Goal: Task Accomplishment & Management: Use online tool/utility

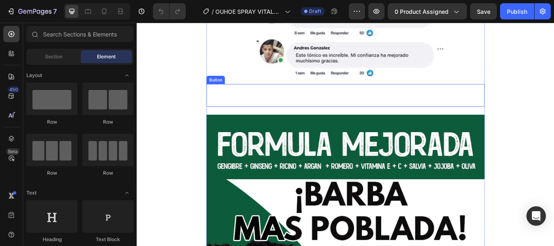
scroll to position [1743, 0]
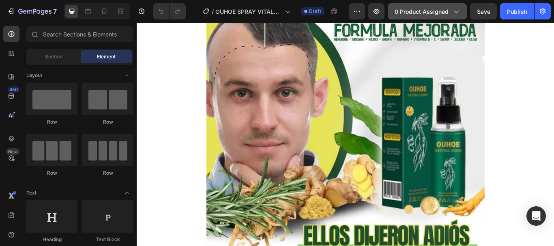
click at [411, 17] on button "0 product assigned" at bounding box center [426, 11] width 79 height 16
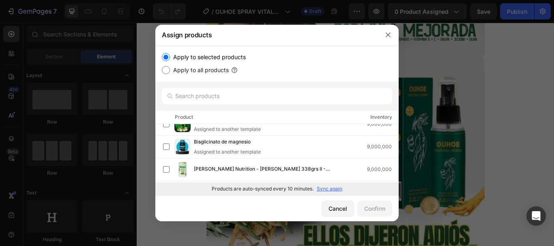
scroll to position [0, 0]
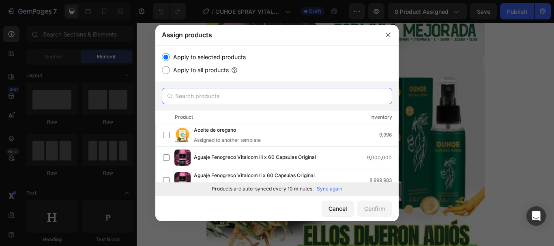
click at [242, 98] on input "text" at bounding box center [277, 96] width 230 height 16
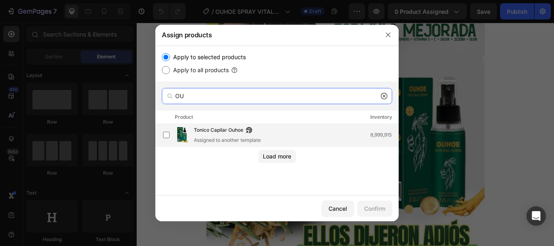
type input "OU"
click at [210, 129] on span "Tonico Capilar Ouhoe" at bounding box center [218, 130] width 49 height 9
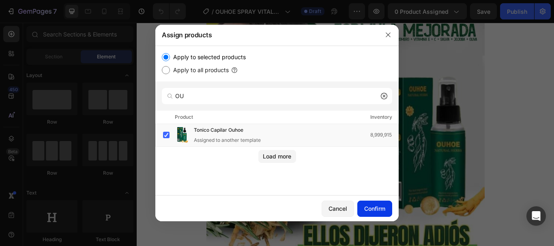
click at [370, 211] on div "Confirm" at bounding box center [374, 208] width 21 height 9
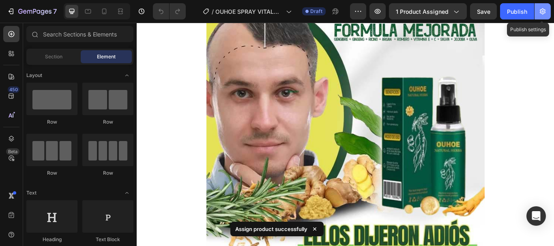
click at [548, 11] on button "button" at bounding box center [542, 11] width 16 height 16
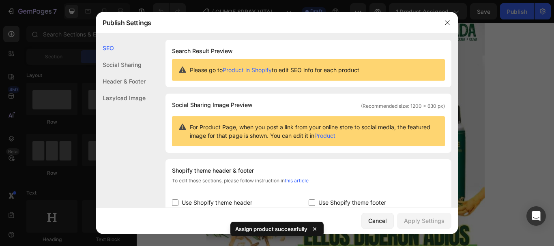
click at [211, 205] on span "Use Shopify theme header" at bounding box center [217, 203] width 71 height 10
checkbox input "true"
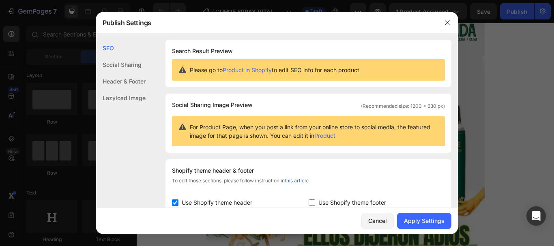
click at [323, 201] on span "Use Shopify theme footer" at bounding box center [352, 203] width 68 height 10
click at [416, 227] on button "Apply Settings" at bounding box center [424, 221] width 54 height 16
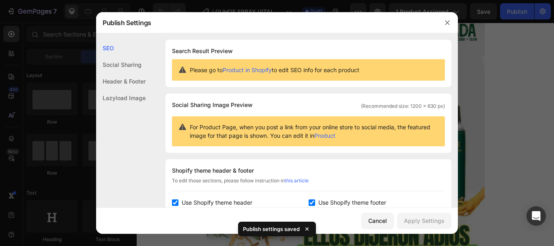
click at [340, 203] on span "Use Shopify theme footer" at bounding box center [352, 203] width 68 height 10
checkbox input "false"
click at [224, 203] on span "Use Shopify theme header" at bounding box center [217, 203] width 71 height 10
checkbox input "false"
click at [433, 225] on div "Apply Settings" at bounding box center [424, 220] width 41 height 9
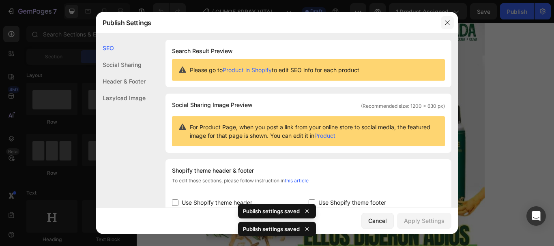
click at [448, 21] on icon "button" at bounding box center [447, 22] width 6 height 6
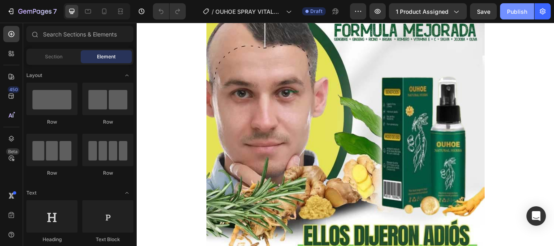
click at [518, 15] on div "Publish" at bounding box center [517, 11] width 20 height 9
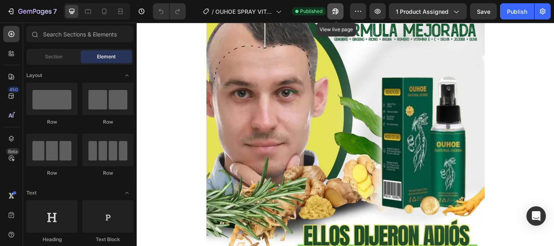
click at [337, 8] on icon "button" at bounding box center [335, 11] width 8 height 8
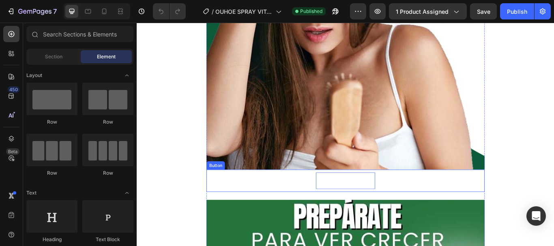
scroll to position [1459, 0]
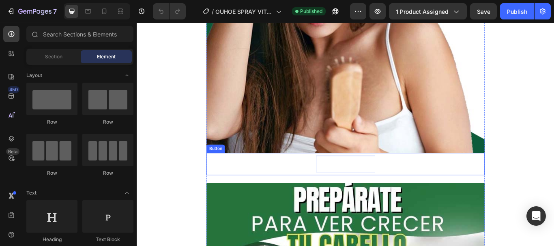
click at [377, 187] on p "PÍDELO AQUÍ" at bounding box center [379, 188] width 69 height 20
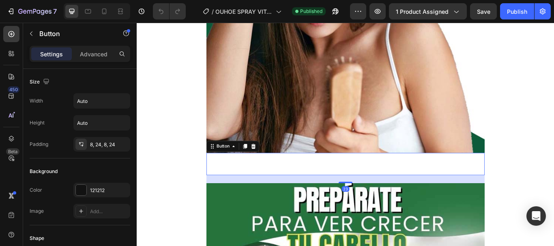
click at [430, 187] on div "PÍDELO AQUÍ Button 23" at bounding box center [380, 188] width 324 height 26
click at [391, 181] on p "PÍDELO AQUÍ" at bounding box center [379, 188] width 69 height 20
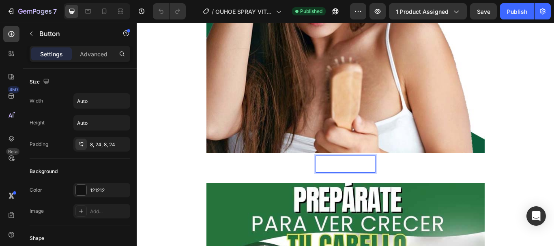
click at [364, 188] on p "PÍDELO AQUÍ" at bounding box center [379, 188] width 69 height 20
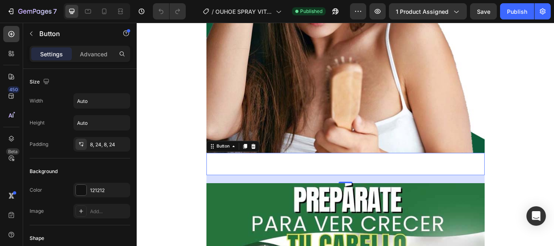
click at [323, 187] on div "PÍDELO AQUÍ Button 23" at bounding box center [380, 188] width 324 height 26
click at [282, 193] on div "PÍDELO AQUÍ Button 23" at bounding box center [380, 188] width 324 height 26
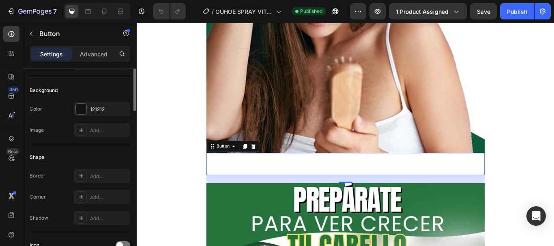
scroll to position [41, 0]
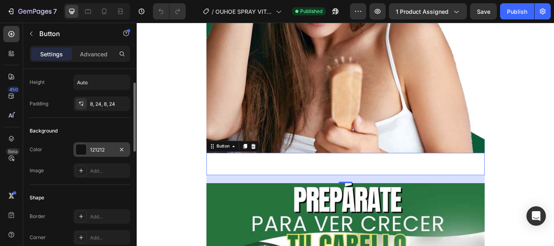
click at [82, 150] on div at bounding box center [81, 149] width 11 height 11
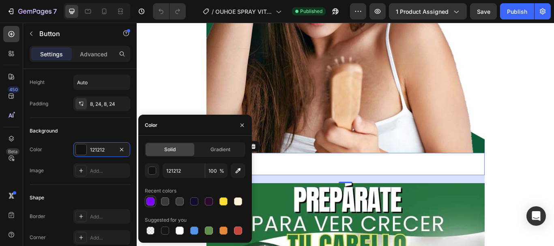
click at [145, 199] on div at bounding box center [150, 201] width 11 height 11
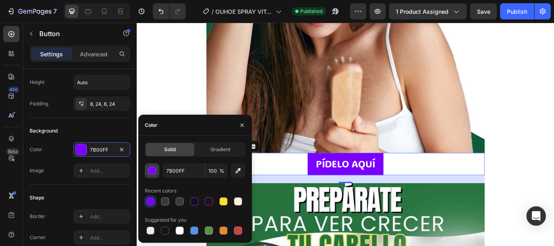
click at [149, 170] on div "button" at bounding box center [152, 171] width 8 height 8
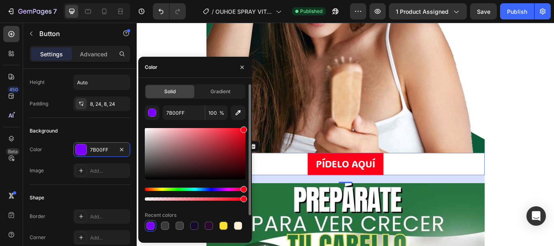
type input "FF0019"
click at [244, 188] on div "Hue" at bounding box center [195, 189] width 101 height 3
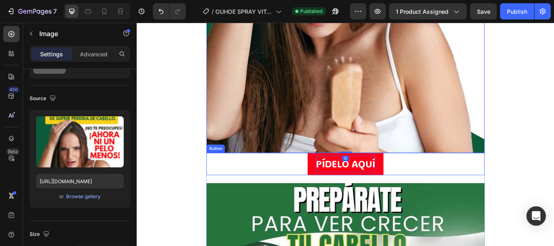
scroll to position [0, 0]
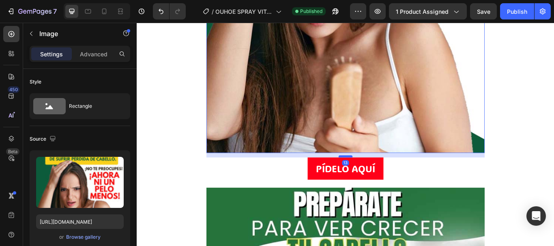
drag, startPoint x: 375, startPoint y: 173, endPoint x: 376, endPoint y: 178, distance: 5.3
click at [376, 178] on div at bounding box center [380, 179] width 16 height 2
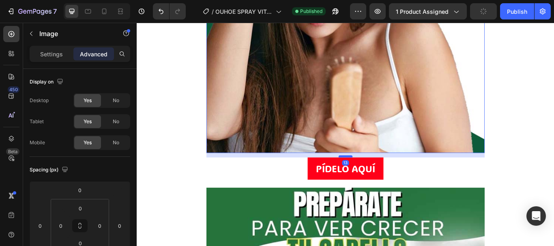
click at [376, 178] on div at bounding box center [380, 179] width 16 height 2
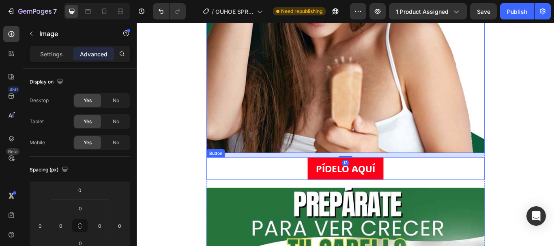
click at [441, 190] on div "PÍDELO AQUÍ Button" at bounding box center [380, 193] width 324 height 26
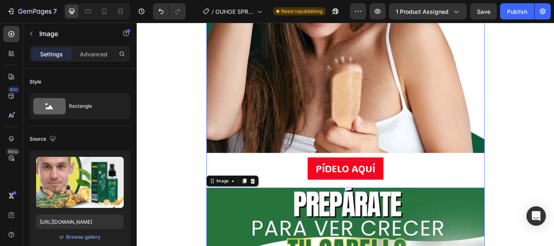
click at [383, 201] on p "PÍDELO AQUÍ" at bounding box center [379, 193] width 69 height 20
click at [387, 206] on div "PÍDELO AQUÍ Button" at bounding box center [380, 198] width 324 height 36
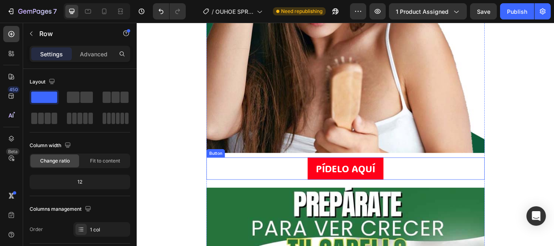
click at [393, 203] on p "PÍDELO AQUÍ" at bounding box center [379, 193] width 69 height 20
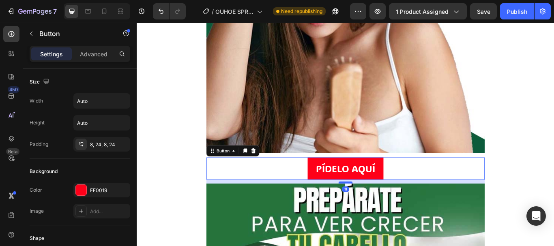
drag, startPoint x: 383, startPoint y: 214, endPoint x: 384, endPoint y: 210, distance: 4.9
click at [384, 210] on div at bounding box center [380, 209] width 16 height 2
click at [384, 210] on div at bounding box center [380, 210] width 16 height 2
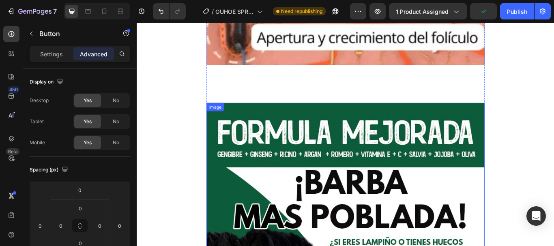
scroll to position [2391, 0]
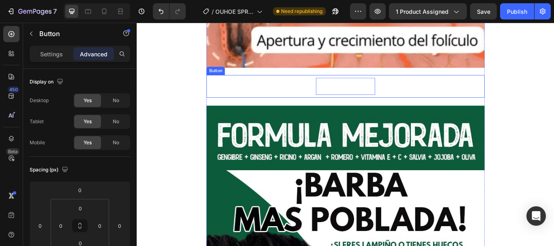
click at [391, 96] on p "PÍDELO AQUÍ" at bounding box center [379, 97] width 69 height 20
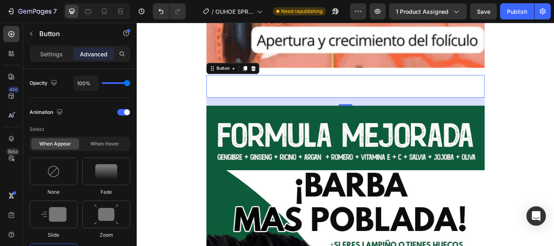
scroll to position [122, 0]
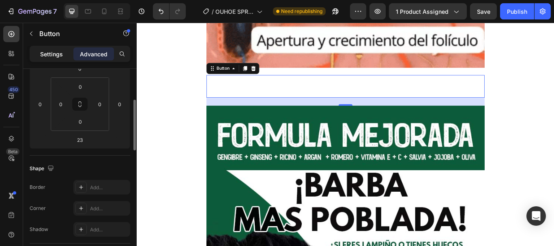
click at [55, 52] on p "Settings" at bounding box center [51, 54] width 23 height 9
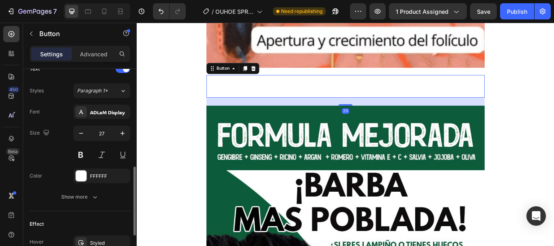
scroll to position [324, 0]
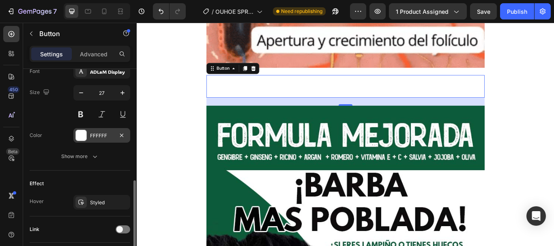
click at [80, 133] on div at bounding box center [81, 135] width 11 height 11
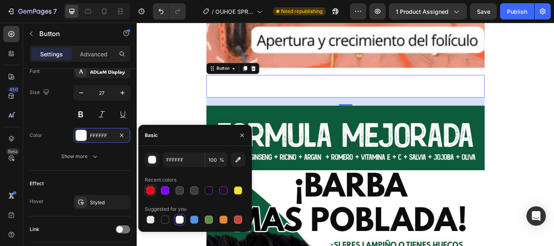
click at [154, 190] on div at bounding box center [150, 190] width 8 height 8
type input "FF0019"
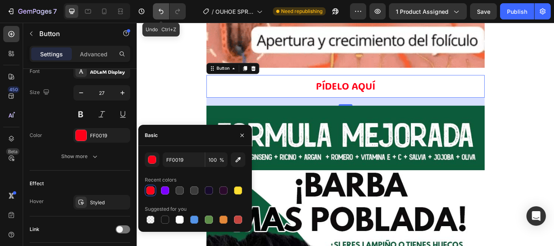
drag, startPoint x: 154, startPoint y: 13, endPoint x: 88, endPoint y: 21, distance: 67.4
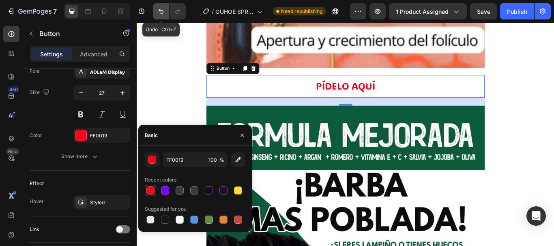
click at [154, 13] on button "Undo/Redo" at bounding box center [161, 11] width 16 height 16
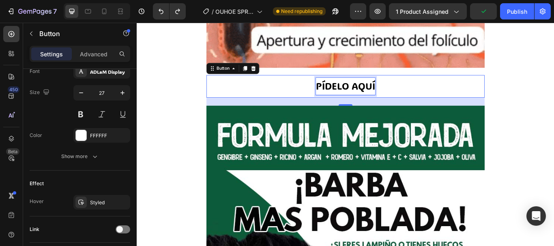
click at [351, 103] on p "PÍDELO AQUÍ" at bounding box center [379, 97] width 69 height 20
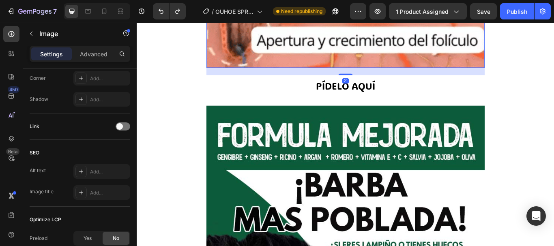
scroll to position [0, 0]
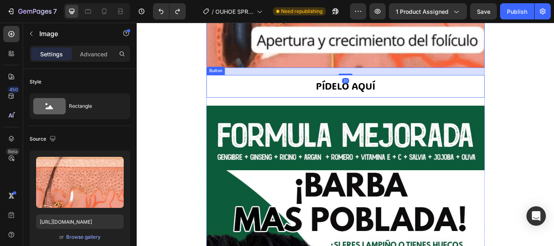
click at [432, 93] on div "PÍDELO AQUÍ Button" at bounding box center [380, 97] width 324 height 26
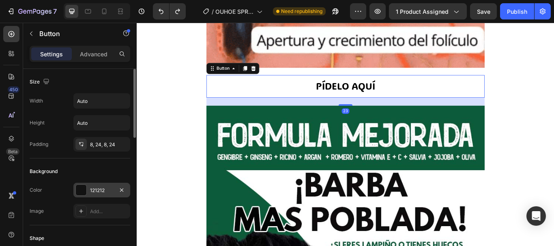
click at [82, 184] on div at bounding box center [80, 189] width 11 height 11
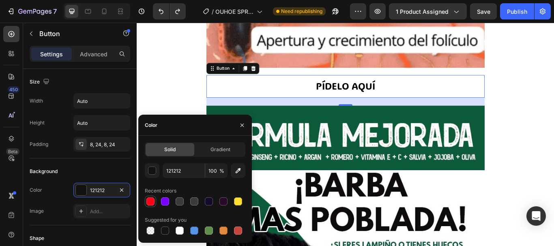
click at [146, 201] on div at bounding box center [150, 201] width 8 height 8
type input "FF0019"
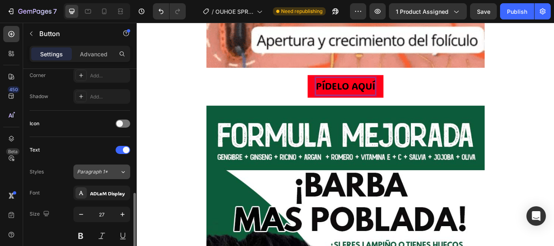
scroll to position [284, 0]
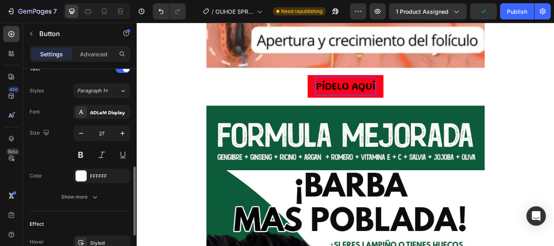
click at [278, 101] on div "PÍDELO AQUÍ Button 23" at bounding box center [380, 97] width 324 height 26
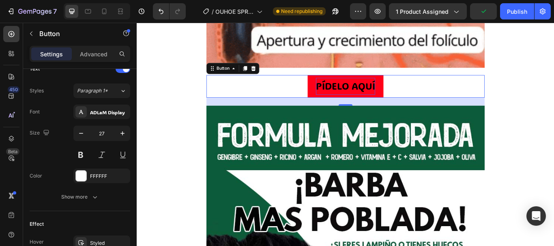
click at [383, 98] on p "PÍDELO AQUÍ" at bounding box center [379, 97] width 69 height 20
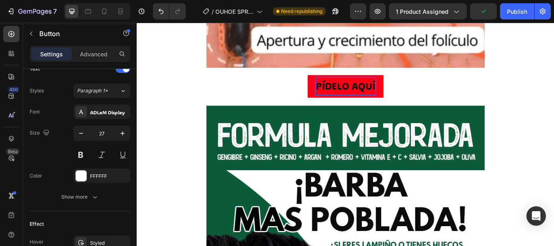
click at [356, 101] on p "PÍDELO AQUÍ" at bounding box center [379, 97] width 69 height 20
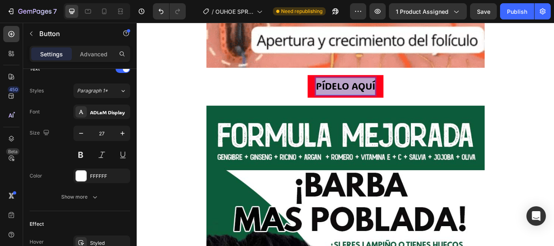
click at [356, 101] on p "PÍDELO AQUÍ" at bounding box center [379, 97] width 69 height 20
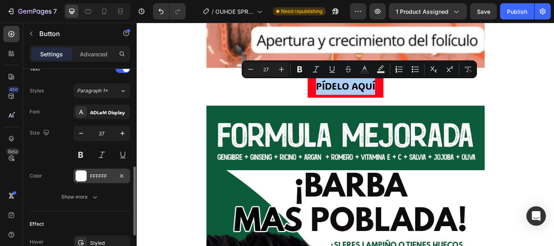
click at [90, 171] on div "FFFFFF" at bounding box center [101, 176] width 57 height 15
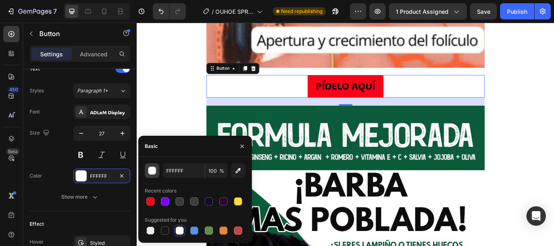
click at [152, 167] on div "button" at bounding box center [152, 171] width 8 height 8
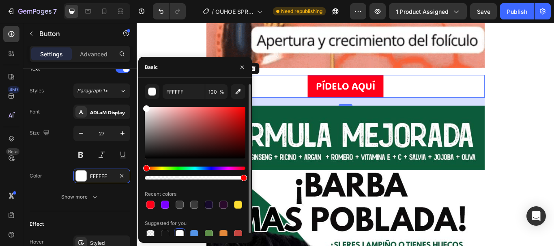
drag, startPoint x: 152, startPoint y: 111, endPoint x: 141, endPoint y: 103, distance: 14.5
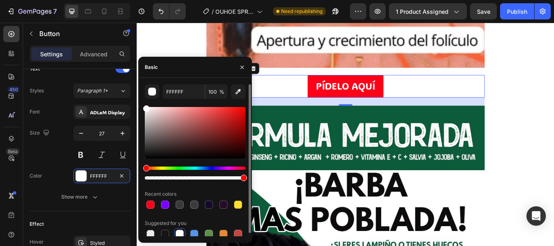
click at [141, 103] on div "FFFFFF 100 % Recent colors Suggested for you" at bounding box center [194, 161] width 113 height 155
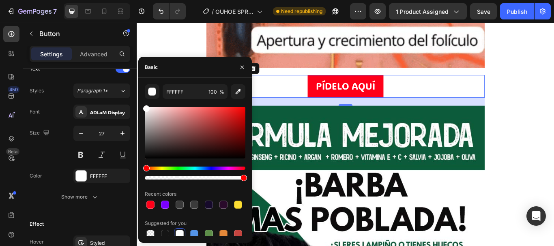
click at [478, 94] on div "PÍDELO AQUÍ Button 23" at bounding box center [380, 97] width 324 height 26
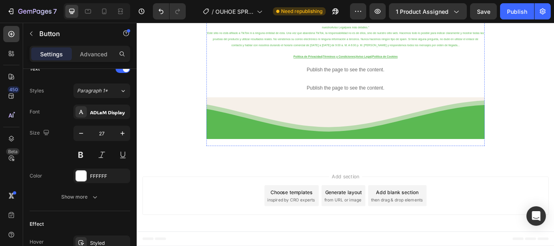
scroll to position [3526, 0]
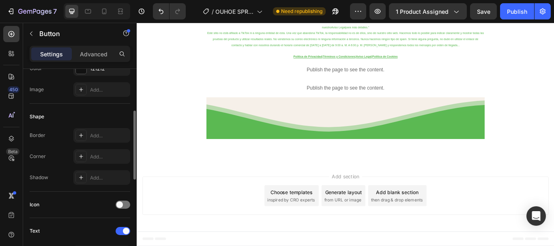
scroll to position [81, 0]
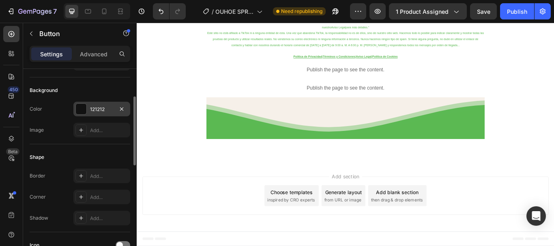
click at [88, 106] on div "121212" at bounding box center [101, 109] width 57 height 15
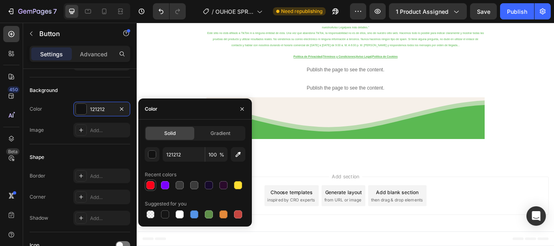
click at [150, 187] on div at bounding box center [150, 185] width 8 height 8
type input "FF0019"
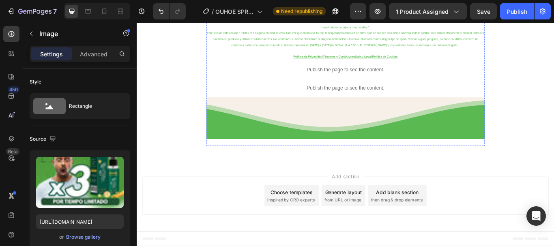
scroll to position [4742, 0]
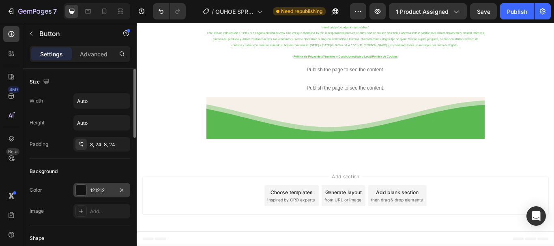
click at [81, 188] on div at bounding box center [81, 190] width 11 height 11
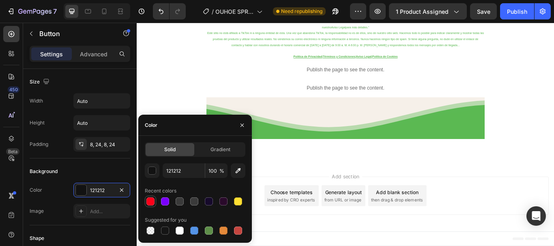
click at [152, 201] on div at bounding box center [150, 201] width 8 height 8
type input "FF0019"
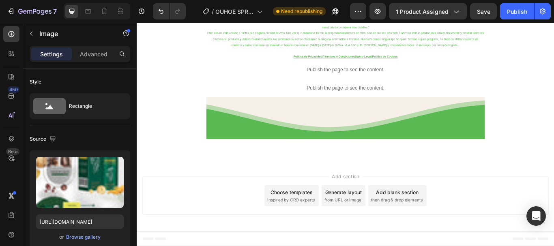
scroll to position [6039, 0]
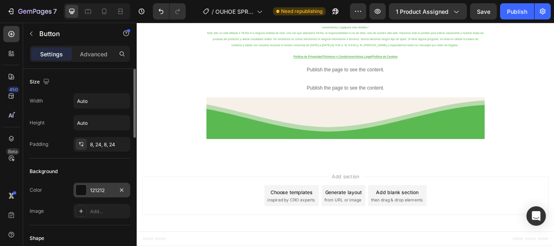
click at [79, 189] on div at bounding box center [81, 190] width 11 height 11
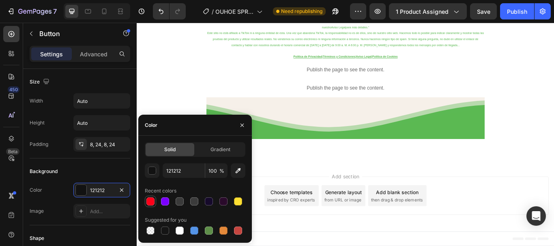
click at [151, 199] on div at bounding box center [150, 201] width 8 height 8
type input "FF0019"
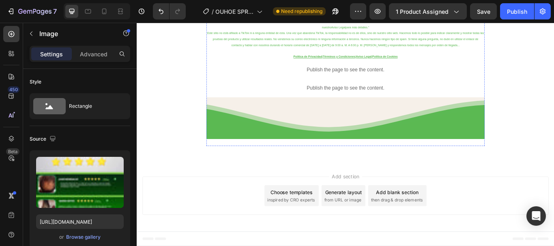
scroll to position [6890, 0]
drag, startPoint x: 377, startPoint y: 157, endPoint x: 379, endPoint y: 143, distance: 14.5
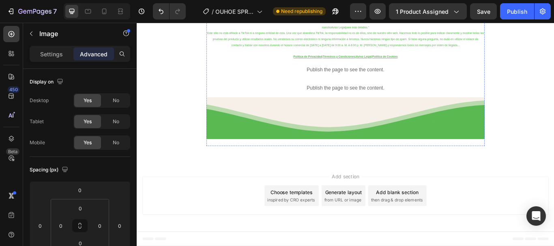
scroll to position [7498, 0]
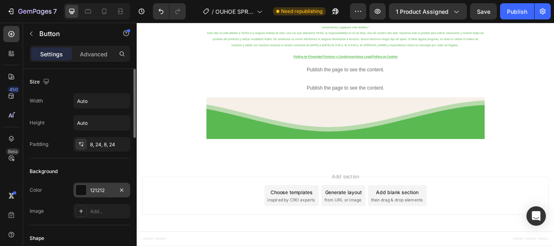
click at [86, 192] on div at bounding box center [81, 190] width 11 height 11
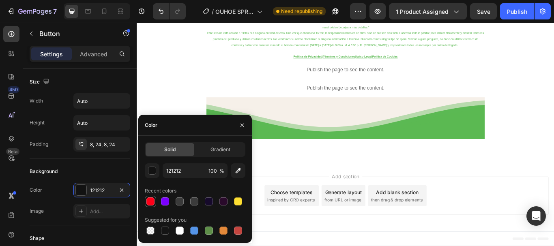
click at [154, 199] on div at bounding box center [150, 201] width 8 height 8
type input "FF0019"
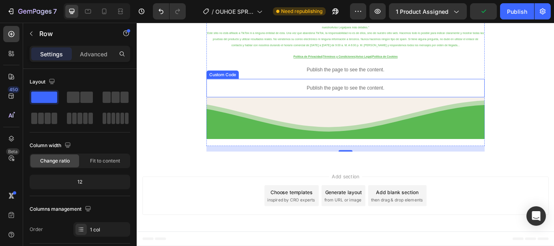
scroll to position [7984, 0]
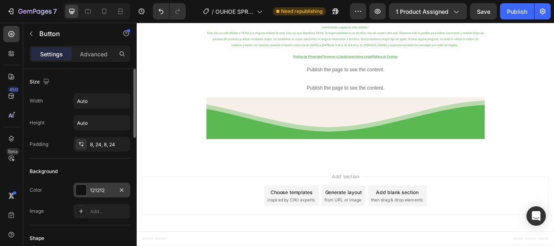
click at [73, 193] on div "121212" at bounding box center [101, 190] width 57 height 15
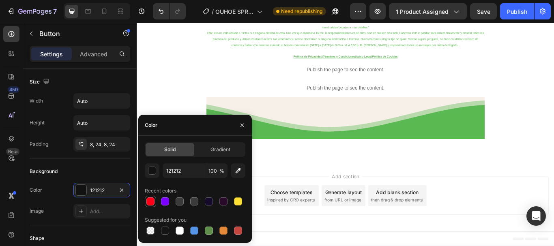
click at [154, 197] on div at bounding box center [150, 201] width 11 height 11
type input "FF0019"
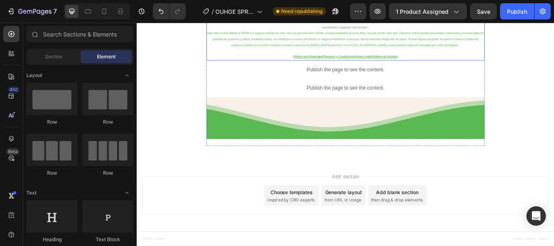
scroll to position [8024, 0]
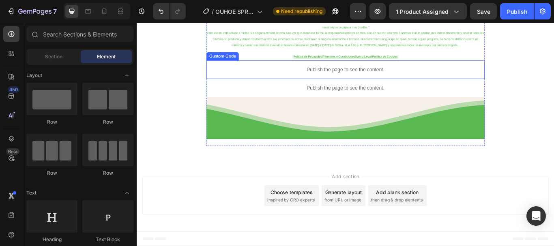
click at [392, 82] on p "Publish the page to see the content." at bounding box center [380, 77] width 324 height 9
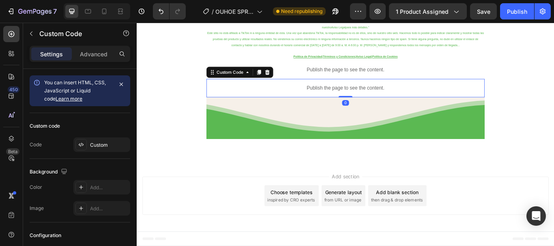
click at [378, 103] on p "Publish the page to see the content." at bounding box center [380, 99] width 324 height 9
click at [83, 140] on div at bounding box center [80, 144] width 11 height 11
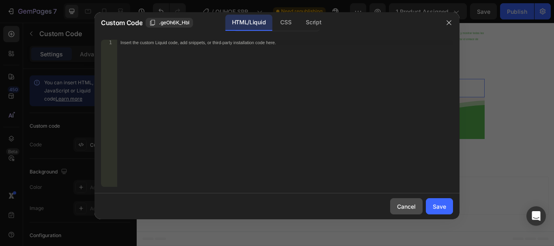
click at [408, 199] on button "Cancel" at bounding box center [406, 206] width 32 height 16
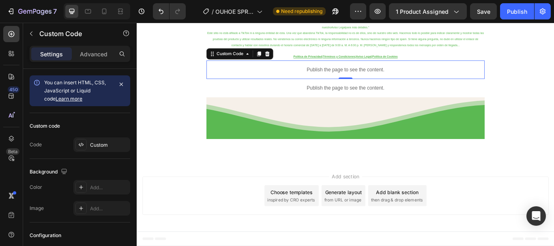
click at [417, 82] on p "Publish the page to see the content." at bounding box center [380, 77] width 324 height 9
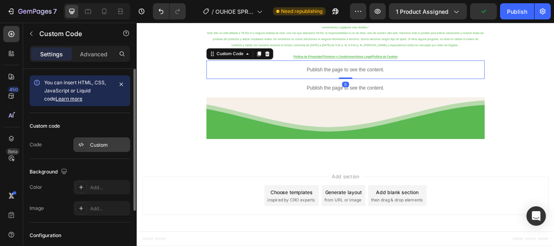
click at [94, 141] on div "Custom" at bounding box center [101, 144] width 57 height 15
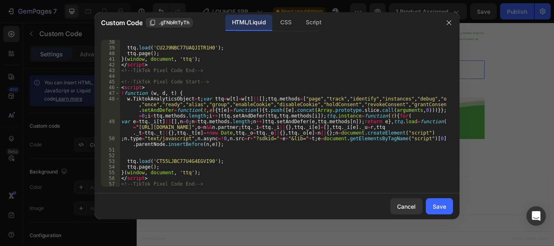
scroll to position [312, 0]
type textarea "</script> <!-- TikTok Pixel Code End -->"
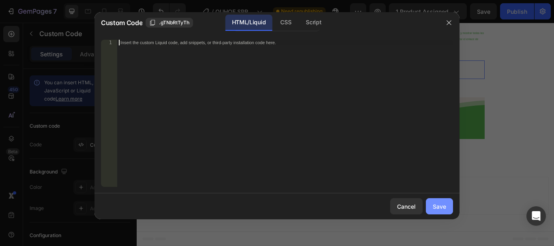
click at [439, 205] on div "Save" at bounding box center [438, 206] width 13 height 9
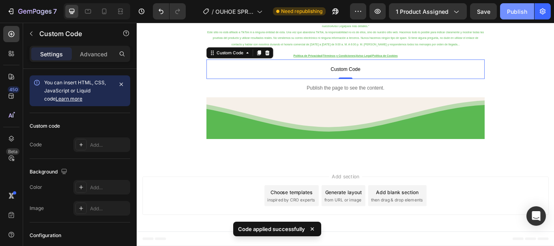
click at [524, 10] on div "Publish" at bounding box center [517, 11] width 20 height 9
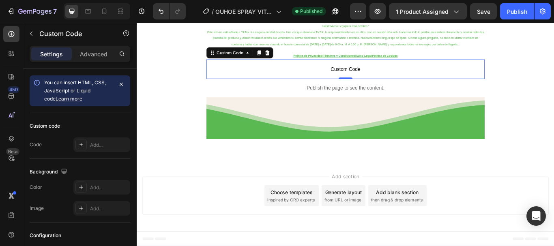
click at [389, 82] on span "Custom Code" at bounding box center [380, 77] width 324 height 10
click at [97, 140] on div "Add..." at bounding box center [101, 144] width 57 height 15
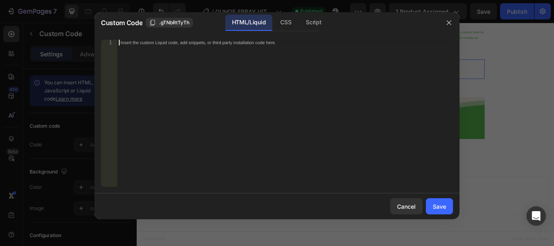
click at [256, 86] on div "Insert the custom Liquid code, add snippets, or third-party installation code h…" at bounding box center [285, 119] width 336 height 158
click at [299, 21] on div "CSS" at bounding box center [313, 23] width 28 height 16
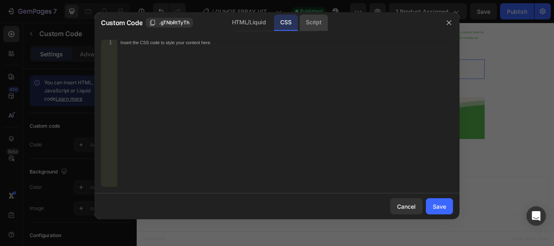
click at [309, 21] on div "Script" at bounding box center [313, 23] width 28 height 16
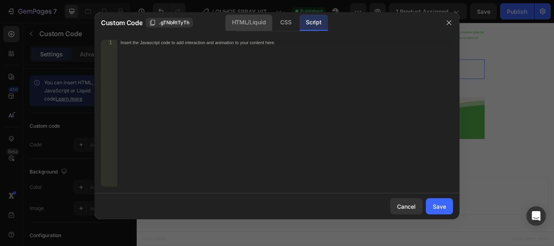
click at [274, 23] on div "HTML/Liquid" at bounding box center [286, 23] width 24 height 16
click at [199, 79] on div "Insert the custom Liquid code, add snippets, or third-party installation code h…" at bounding box center [285, 119] width 336 height 158
paste textarea "<!-- TikTok Pixel Code End -->"
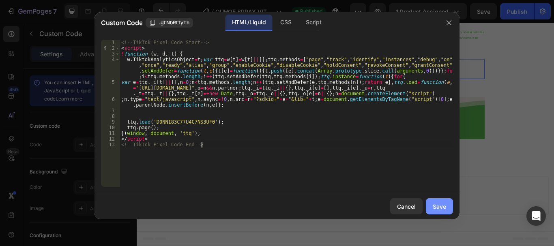
click at [438, 207] on div "Save" at bounding box center [438, 206] width 13 height 9
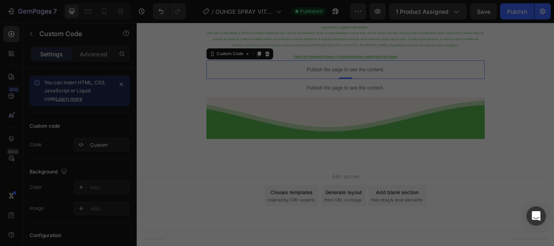
type textarea "</script> <!-- TikTok Pixel Code End -->"
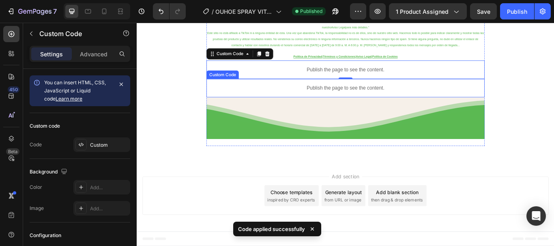
click at [454, 103] on p "Publish the page to see the content." at bounding box center [380, 99] width 324 height 9
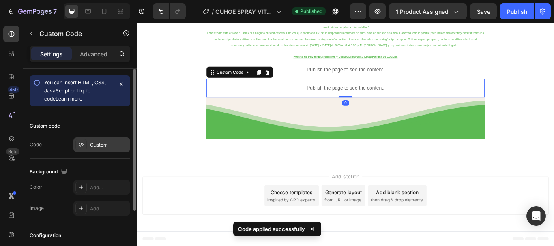
click at [89, 142] on div "Custom" at bounding box center [101, 144] width 57 height 15
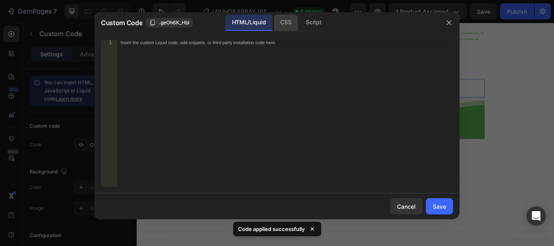
click at [299, 17] on div "CSS" at bounding box center [313, 23] width 28 height 16
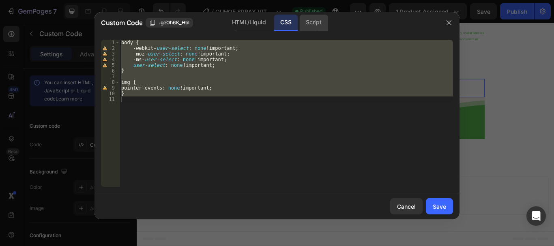
click at [314, 23] on div "Script" at bounding box center [313, 23] width 28 height 16
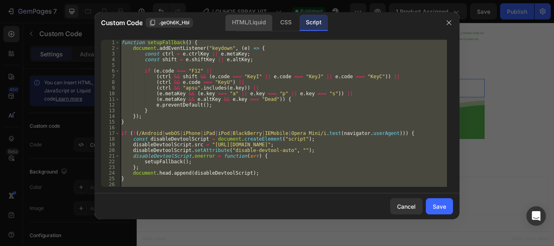
click at [274, 26] on div "HTML/Liquid" at bounding box center [286, 23] width 24 height 16
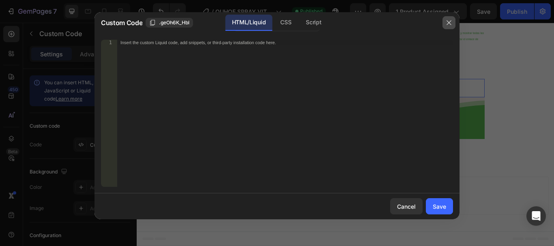
click at [448, 21] on icon "button" at bounding box center [448, 22] width 6 height 6
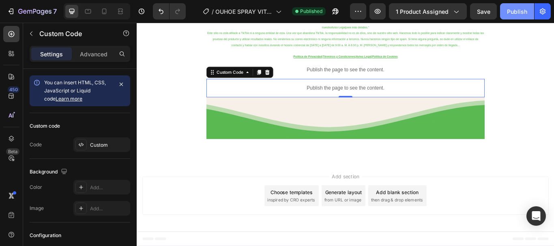
click at [511, 9] on div "Publish" at bounding box center [517, 11] width 20 height 9
